Goal: Complete application form

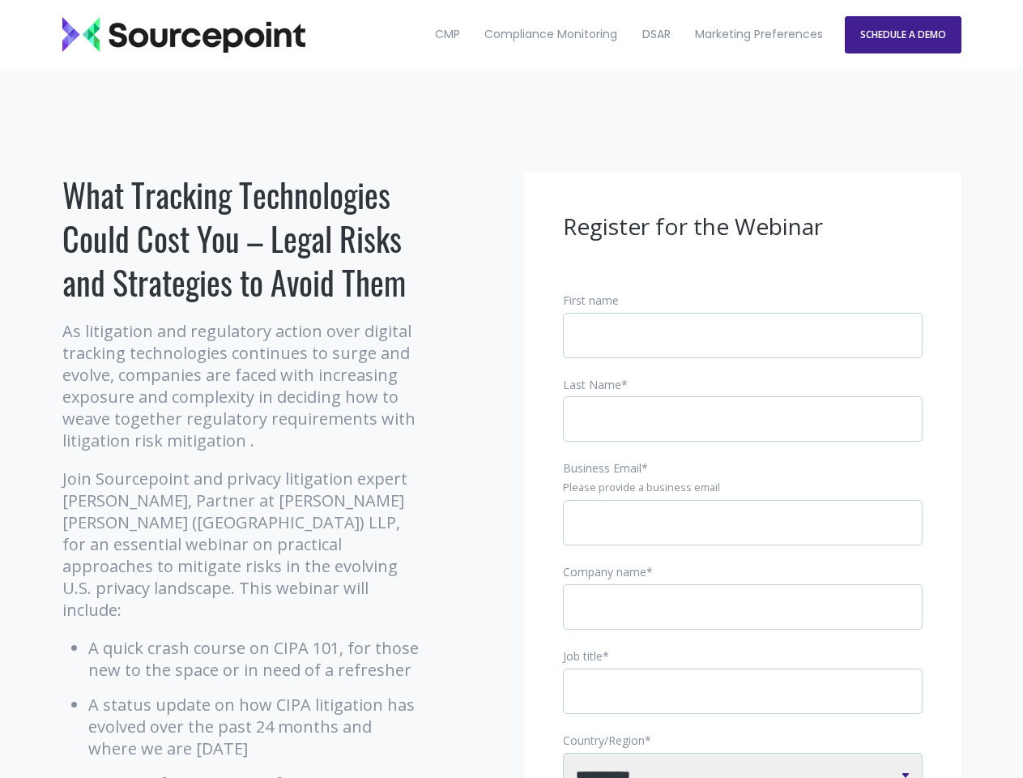
click at [743, 535] on input "Business Email *" at bounding box center [743, 522] width 360 height 45
